Goal: Task Accomplishment & Management: Use online tool/utility

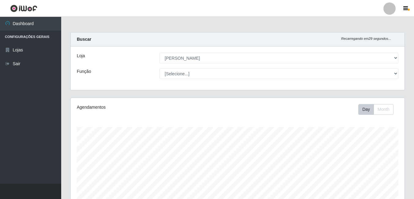
select select "402"
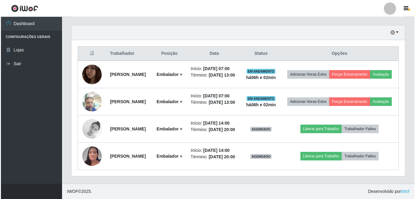
scroll to position [127, 334]
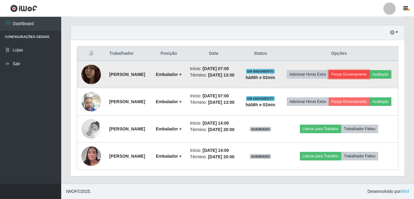
click at [370, 70] on button "Forçar Encerramento" at bounding box center [349, 74] width 41 height 9
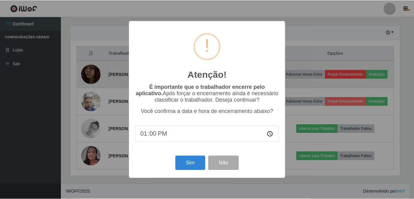
scroll to position [127, 331]
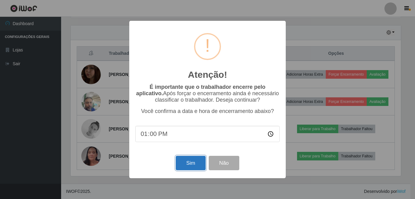
click at [201, 162] on button "Sim" at bounding box center [191, 163] width 30 height 14
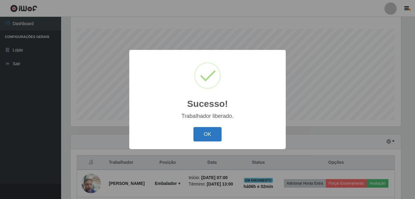
click at [213, 135] on button "OK" at bounding box center [208, 134] width 28 height 14
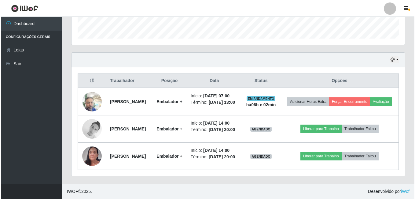
scroll to position [190, 0]
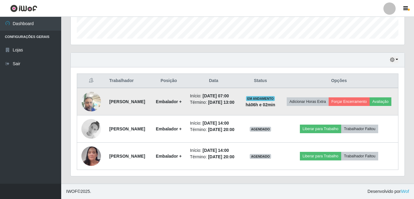
click at [88, 94] on img at bounding box center [91, 101] width 20 height 26
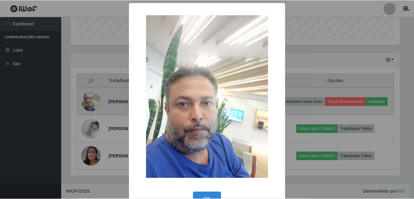
scroll to position [127, 331]
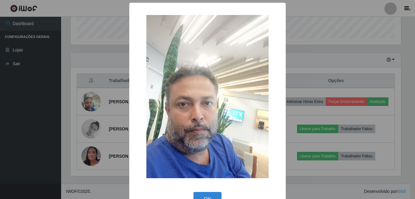
click at [48, 112] on div "× OK Cancel" at bounding box center [207, 99] width 415 height 199
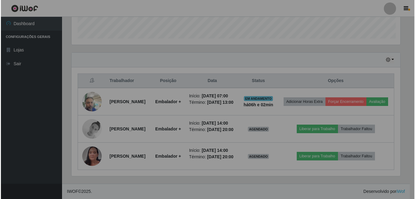
scroll to position [127, 334]
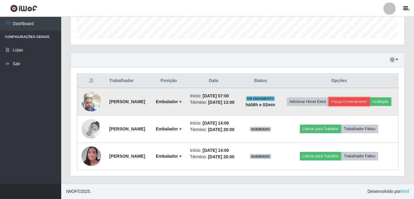
click at [370, 97] on button "Forçar Encerramento" at bounding box center [349, 101] width 41 height 9
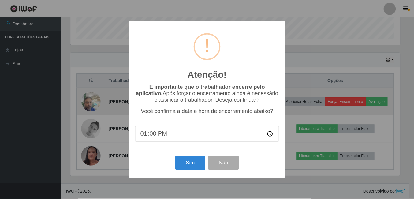
scroll to position [127, 331]
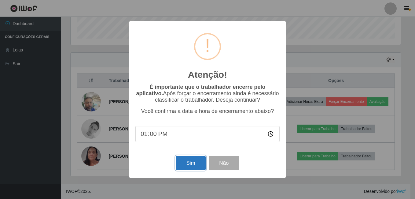
click at [199, 165] on button "Sim" at bounding box center [191, 163] width 30 height 14
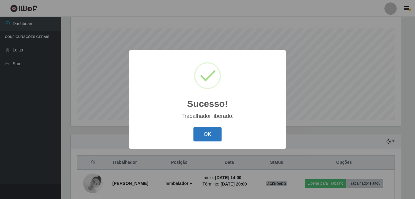
click at [212, 135] on button "OK" at bounding box center [208, 134] width 28 height 14
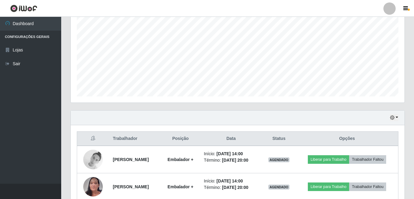
scroll to position [153, 0]
